Goal: Task Accomplishment & Management: Manage account settings

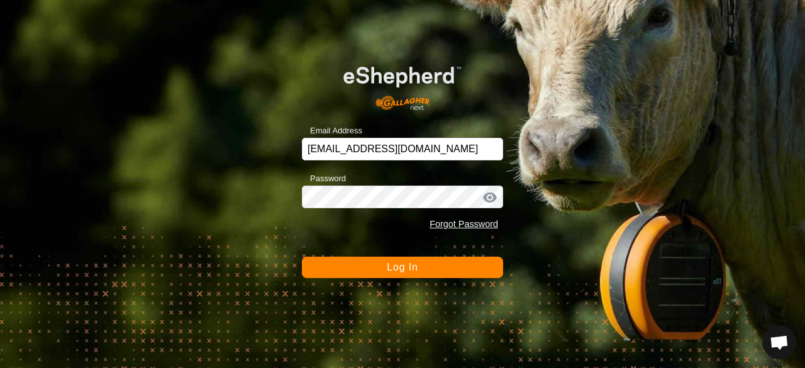
click at [393, 258] on button "Log In" at bounding box center [402, 266] width 201 height 21
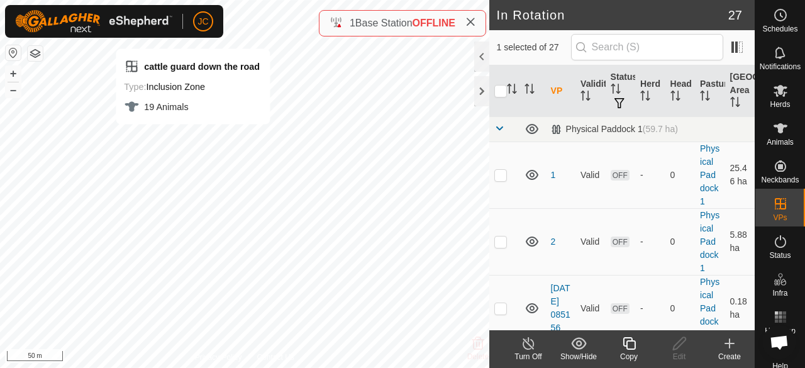
checkbox input "true"
checkbox input "false"
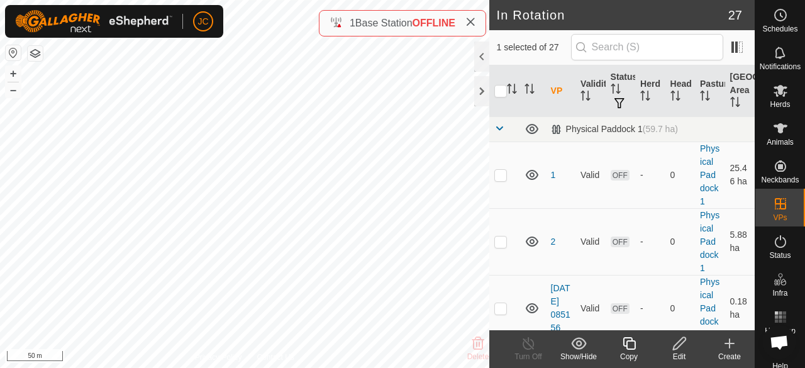
checkbox input "false"
checkbox input "true"
click at [675, 351] on div "Edit" at bounding box center [679, 356] width 50 height 11
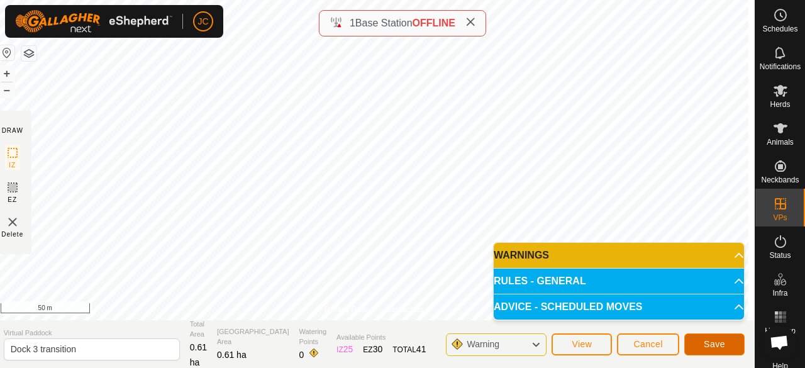
click at [696, 341] on button "Save" at bounding box center [714, 344] width 60 height 22
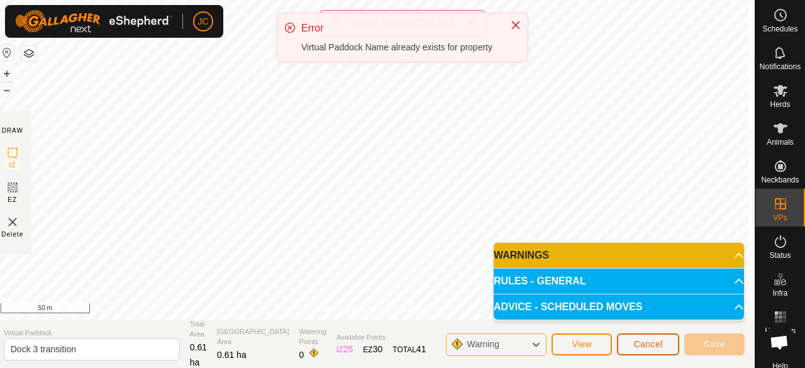
click at [654, 348] on span "Cancel" at bounding box center [648, 344] width 30 height 10
click at [649, 344] on span "Cancel" at bounding box center [648, 344] width 30 height 10
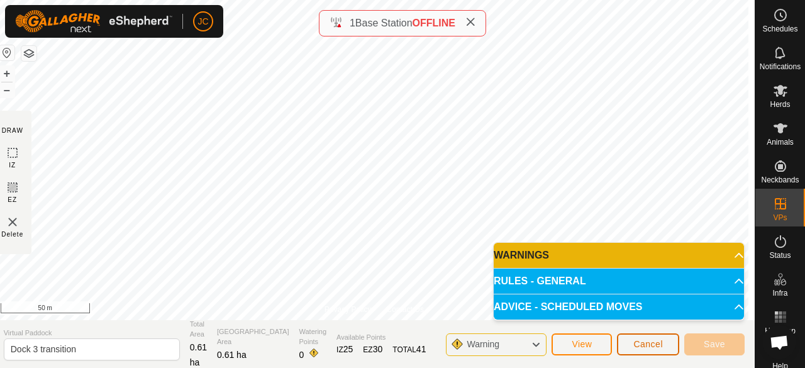
click at [639, 343] on span "Cancel" at bounding box center [648, 344] width 30 height 10
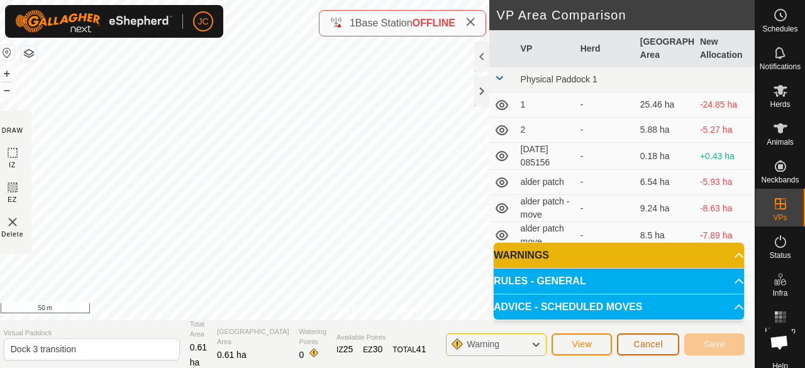
click at [675, 345] on button "Cancel" at bounding box center [648, 344] width 62 height 22
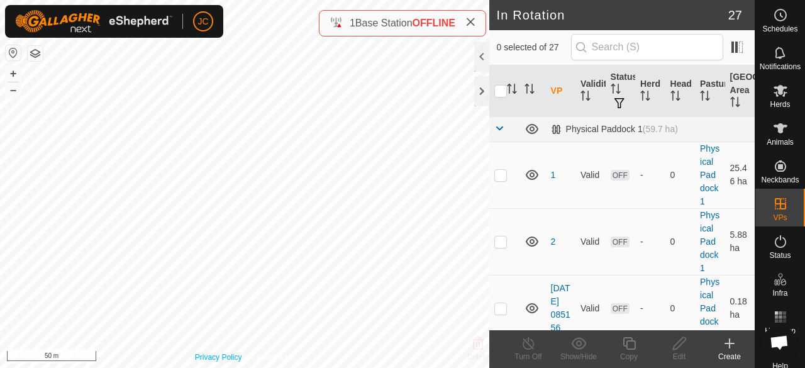
checkbox input "true"
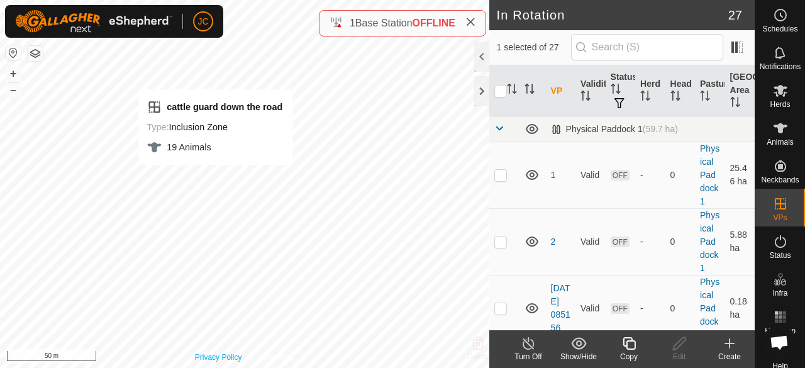
checkbox input "true"
checkbox input "false"
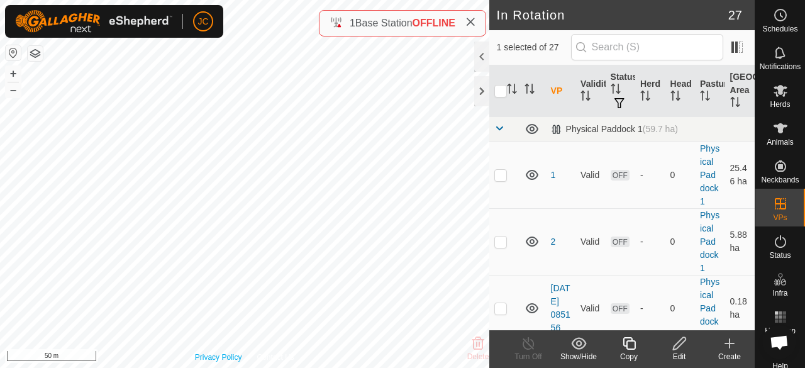
checkbox input "false"
checkbox input "true"
click at [676, 358] on div "Edit" at bounding box center [679, 356] width 50 height 11
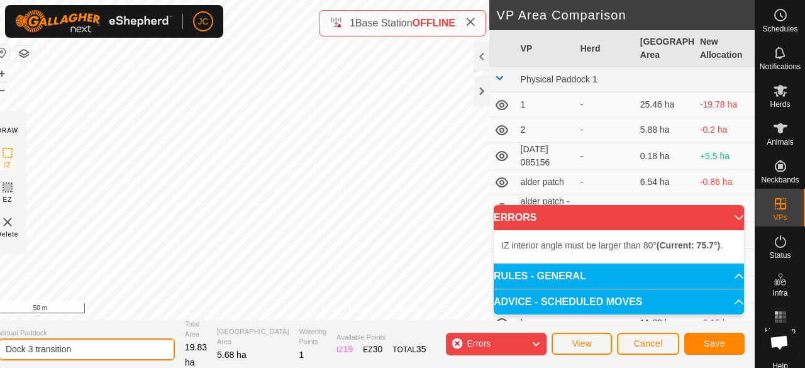
click at [106, 349] on input "Dock 3 transition" at bounding box center [87, 349] width 176 height 22
type input "D"
type input "carrol feild"
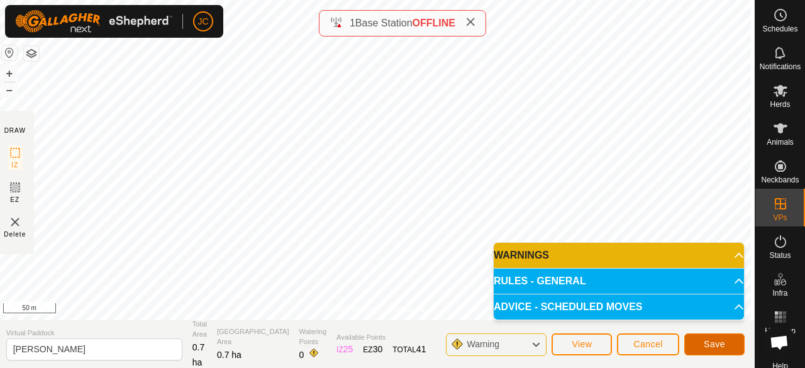
click at [721, 348] on span "Save" at bounding box center [713, 344] width 21 height 10
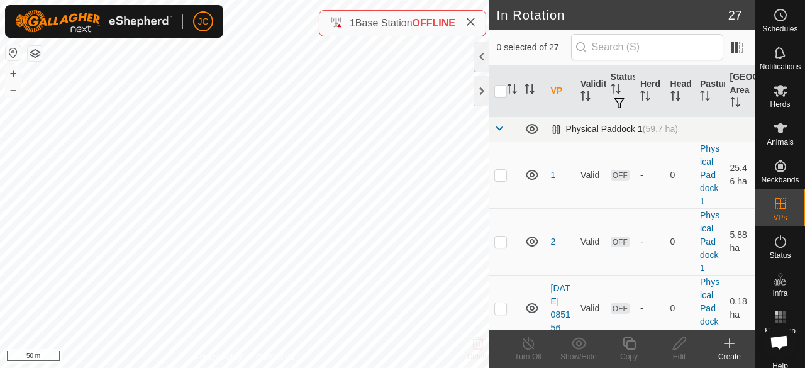
checkbox input "true"
checkbox input "false"
checkbox input "true"
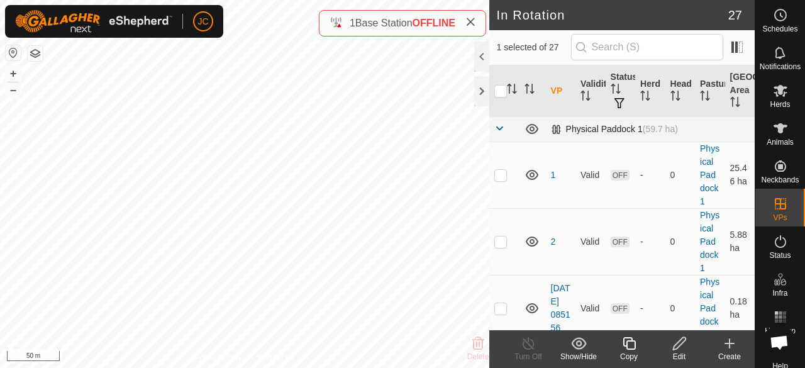
checkbox input "true"
checkbox input "false"
checkbox input "true"
checkbox input "false"
checkbox input "true"
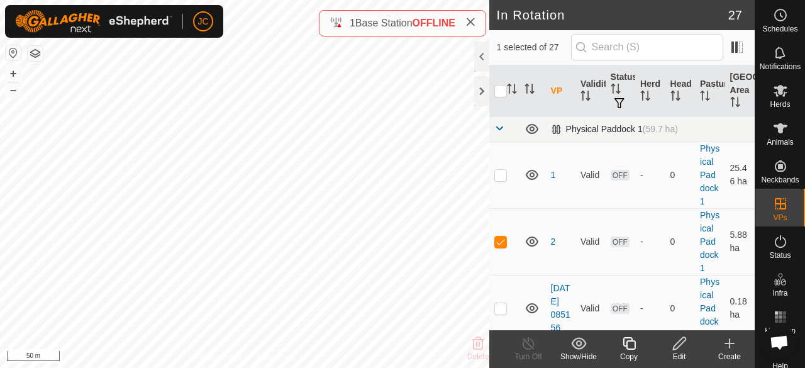
checkbox input "false"
checkbox input "true"
